Goal: Information Seeking & Learning: Learn about a topic

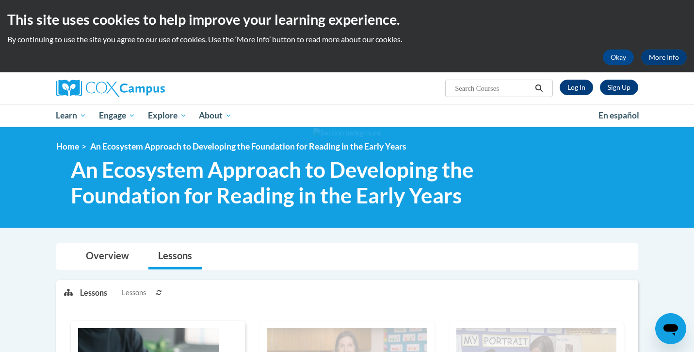
click at [568, 92] on link "Log In" at bounding box center [576, 88] width 33 height 16
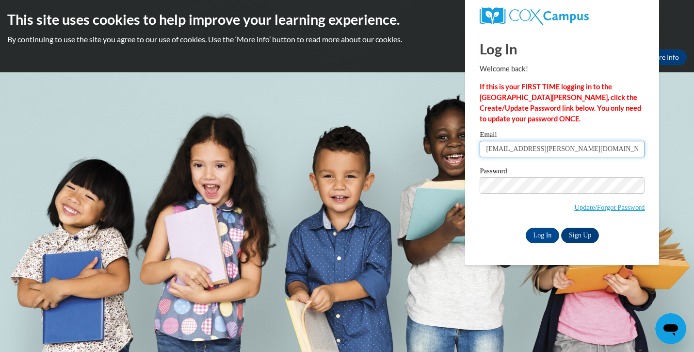
type input "raven.bonita@yahoo.com"
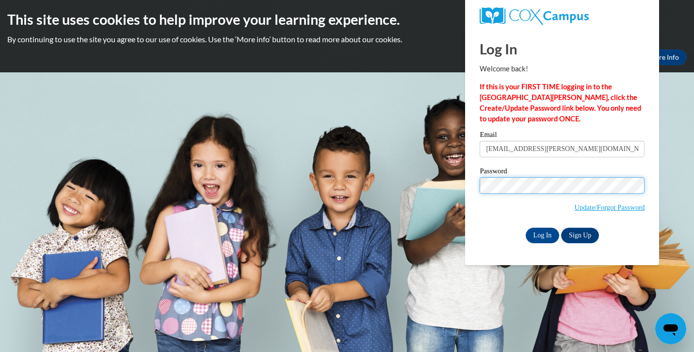
click at [542, 233] on input "Log In" at bounding box center [543, 235] width 34 height 16
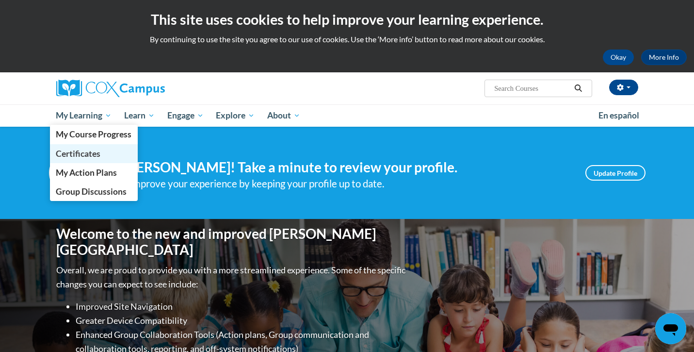
click at [74, 155] on span "Certificates" at bounding box center [78, 153] width 45 height 10
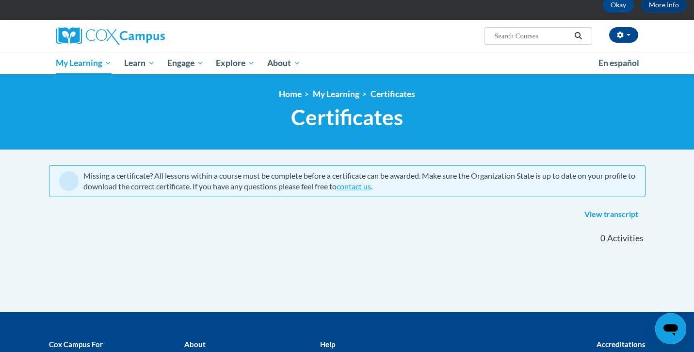
scroll to position [54, 0]
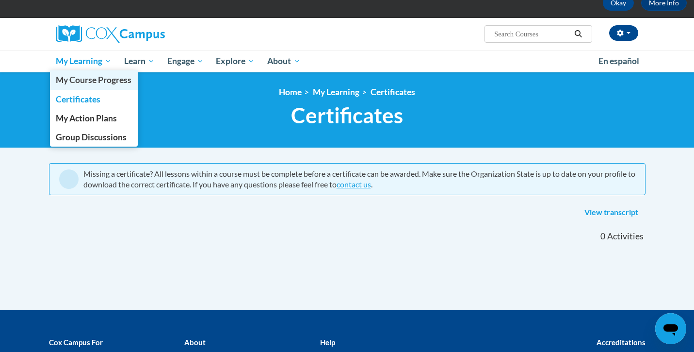
click at [84, 82] on span "My Course Progress" at bounding box center [94, 80] width 76 height 10
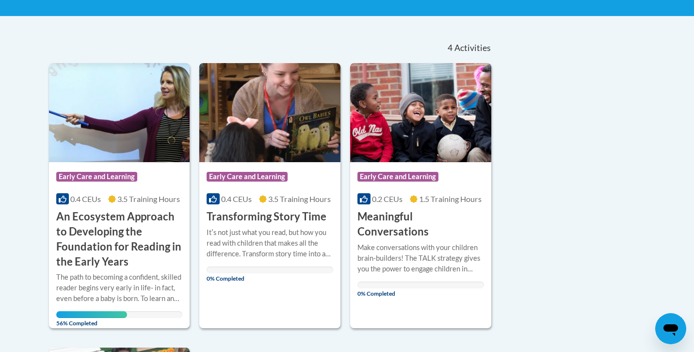
scroll to position [187, 0]
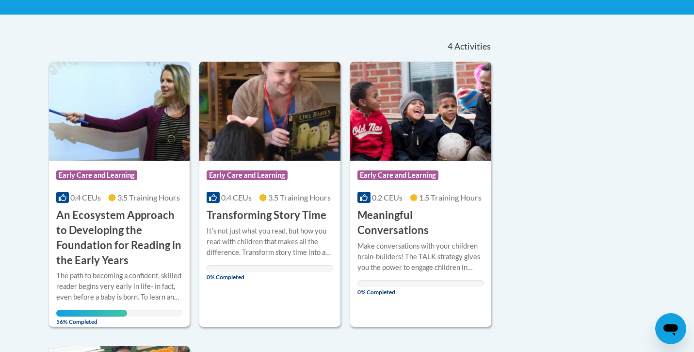
click at [122, 233] on h3 "An Ecosystem Approach to Developing the Foundation for Reading in the Early Yea…" at bounding box center [119, 238] width 127 height 60
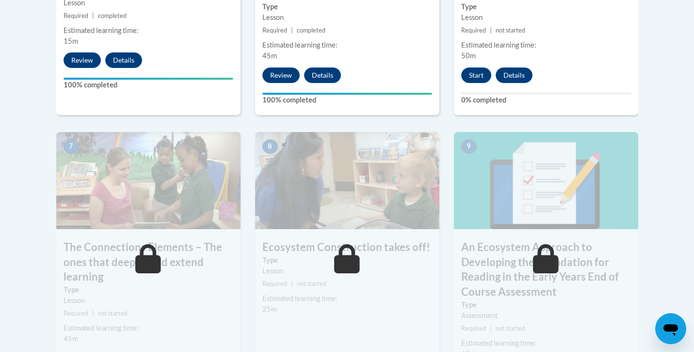
scroll to position [764, 0]
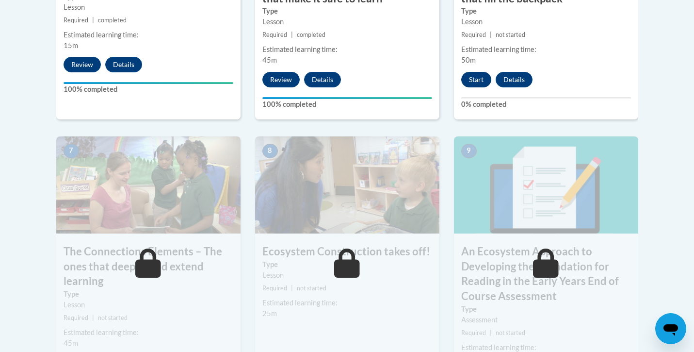
click at [474, 77] on button "Start" at bounding box center [476, 80] width 30 height 16
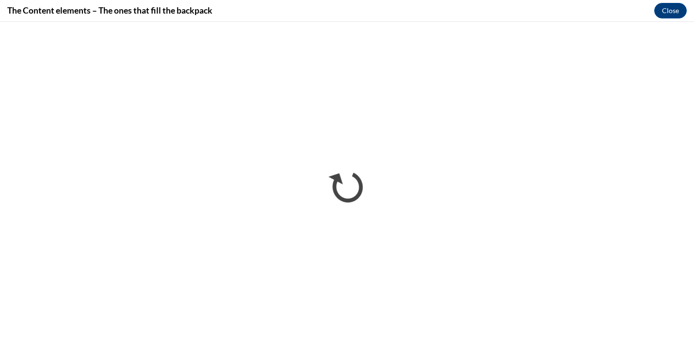
scroll to position [0, 0]
